Goal: Find specific page/section: Find specific page/section

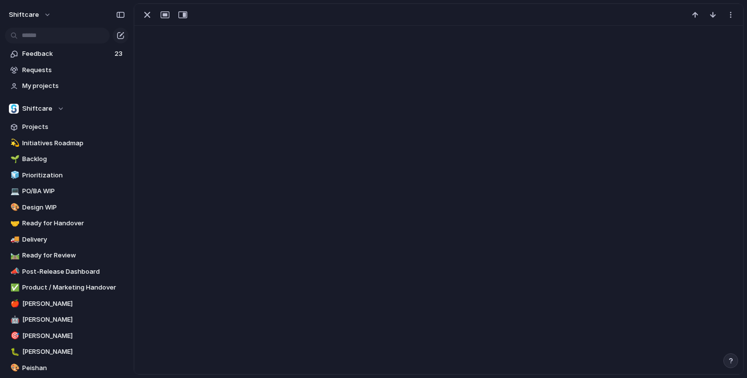
click at [351, 50] on div at bounding box center [438, 188] width 609 height 371
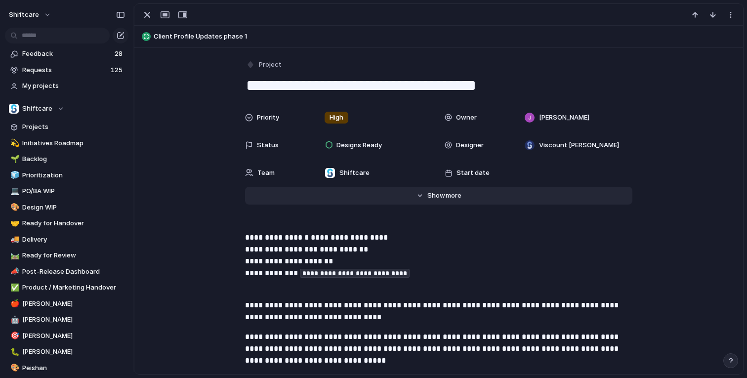
click at [450, 197] on span "more" at bounding box center [453, 196] width 16 height 10
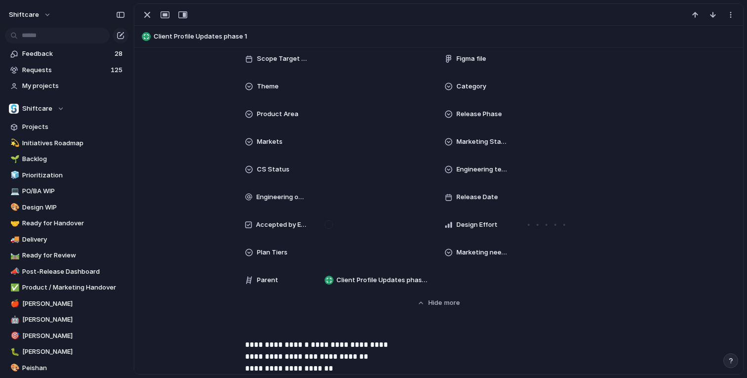
scroll to position [342, 0]
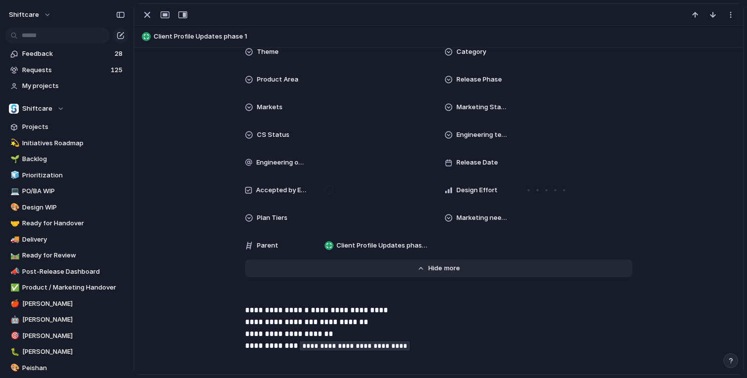
click at [439, 270] on span "Show" at bounding box center [437, 268] width 18 height 10
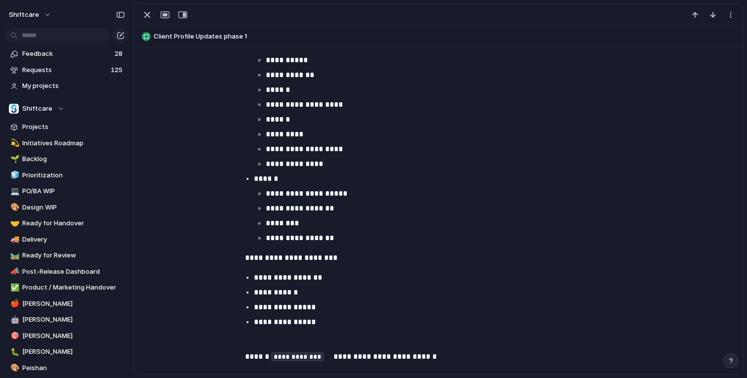
scroll to position [839, 0]
